Goal: Information Seeking & Learning: Learn about a topic

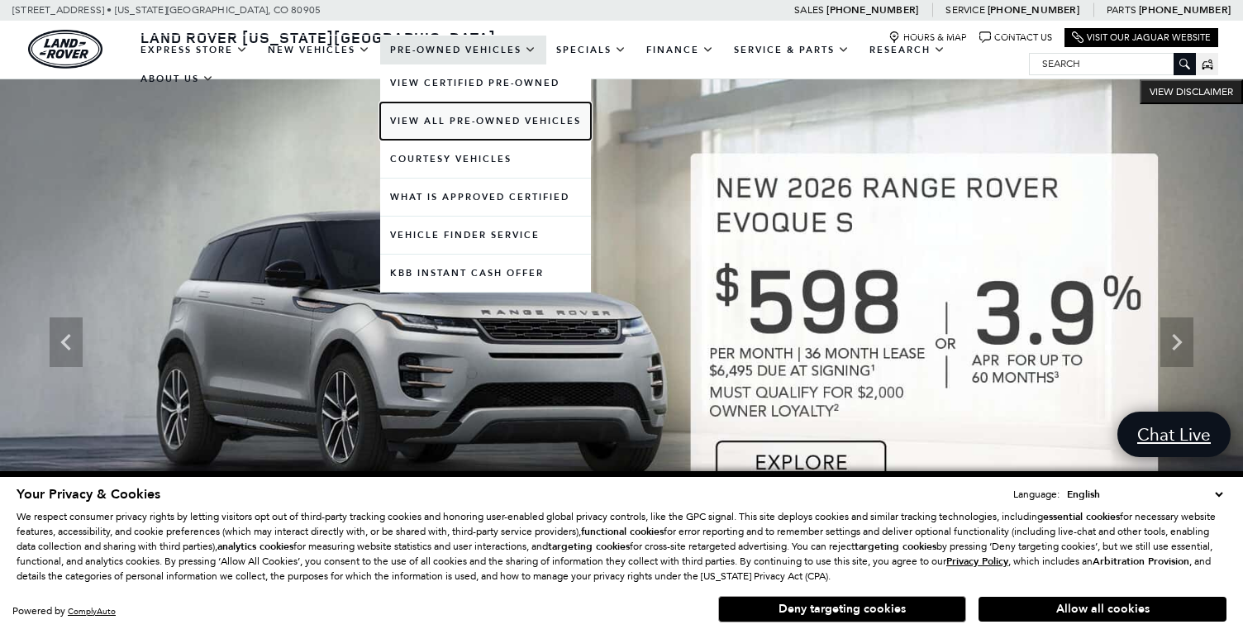
click at [480, 119] on link "View All Pre-Owned Vehicles" at bounding box center [485, 121] width 211 height 37
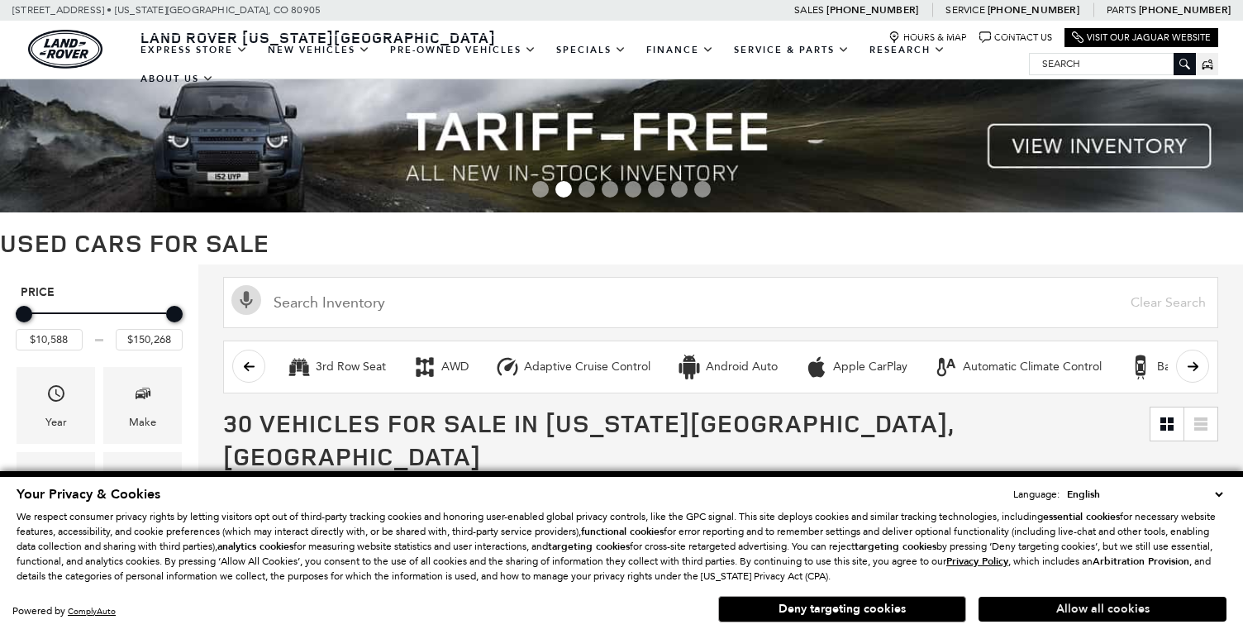
click at [1123, 609] on button "Allow all cookies" at bounding box center [1103, 609] width 248 height 25
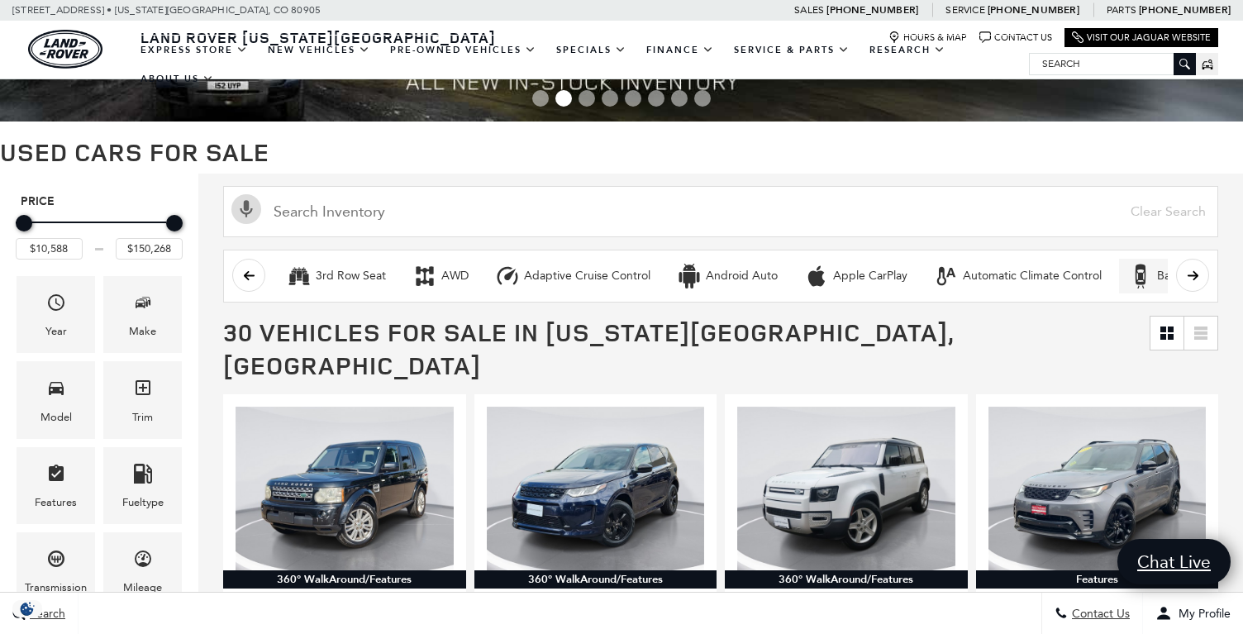
scroll to position [35, 0]
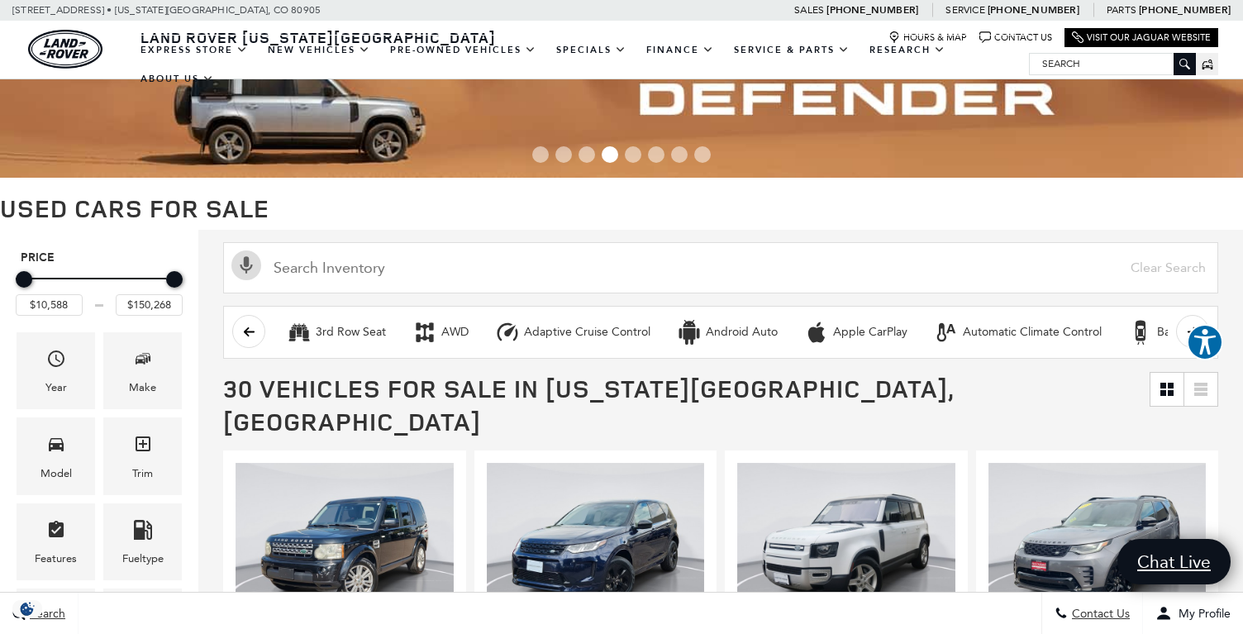
type input "$12,088"
type input "$150,088"
type input "$123,588"
drag, startPoint x: 29, startPoint y: 280, endPoint x: 150, endPoint y: 283, distance: 121.6
click at [150, 283] on div "Minimum Price" at bounding box center [145, 279] width 17 height 17
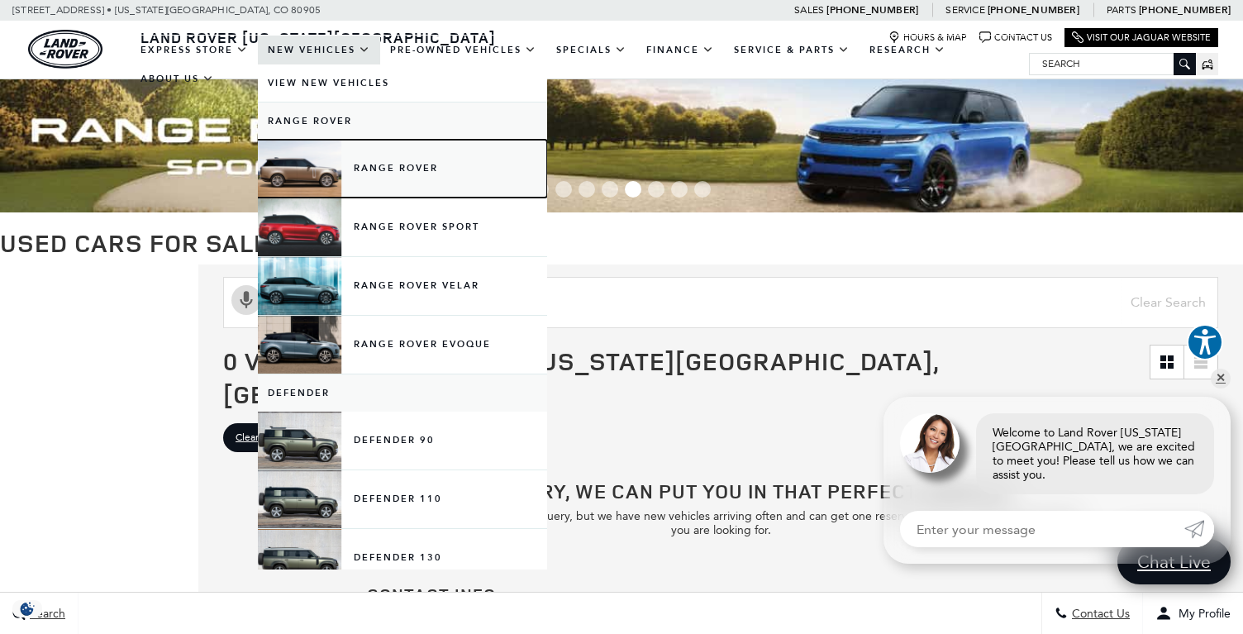
click at [375, 172] on link "Range Rover" at bounding box center [402, 169] width 289 height 58
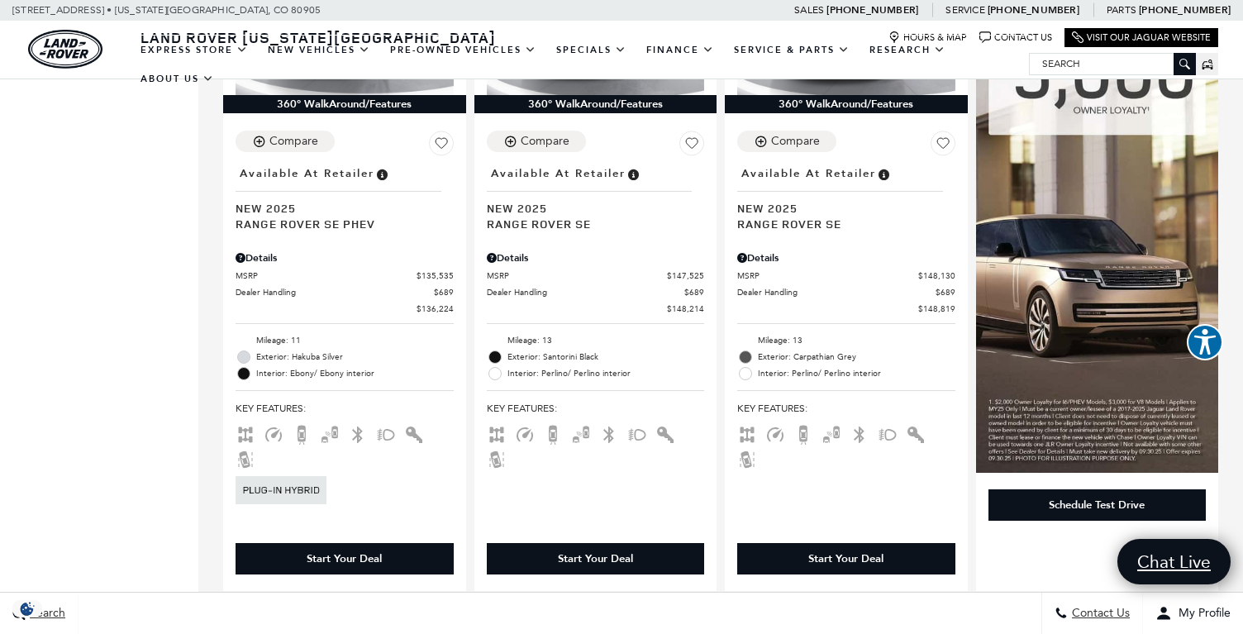
scroll to position [1486, 0]
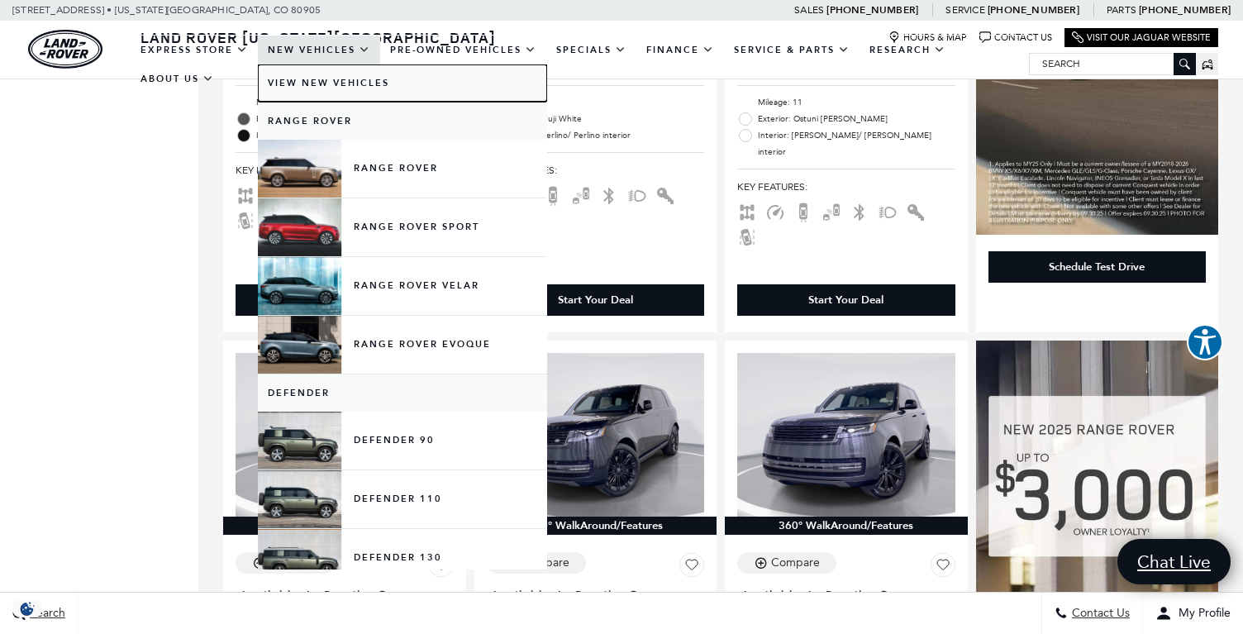
click at [326, 79] on link "View New Vehicles" at bounding box center [402, 82] width 289 height 37
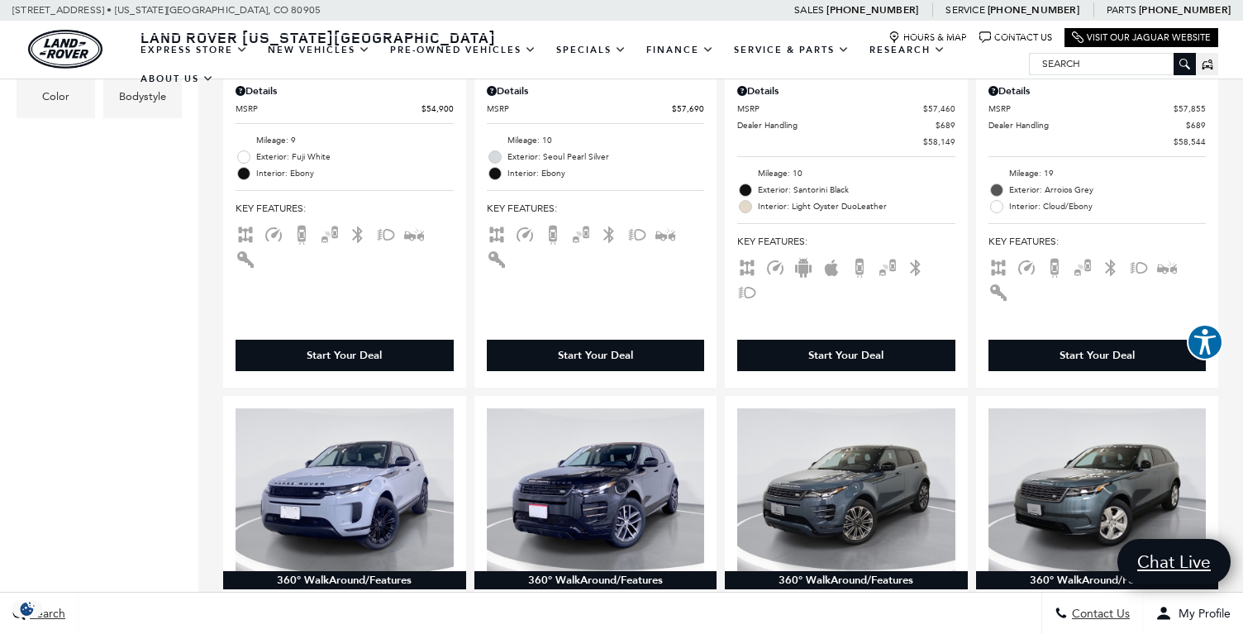
scroll to position [977, 0]
